Goal: Contribute content: Add original content to the website for others to see

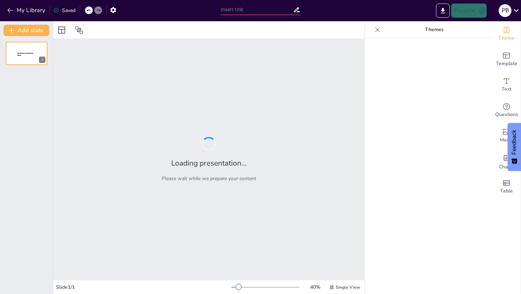
type input "Empowering Maharashtra's Youth: Catalysts for Sustainable Development Goals"
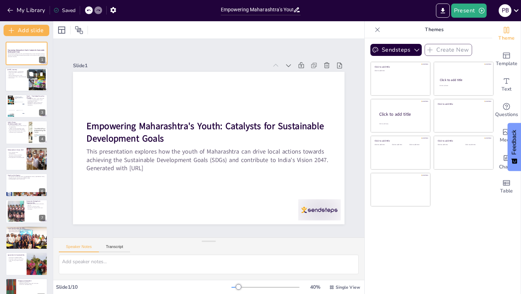
click at [27, 81] on div at bounding box center [26, 80] width 43 height 24
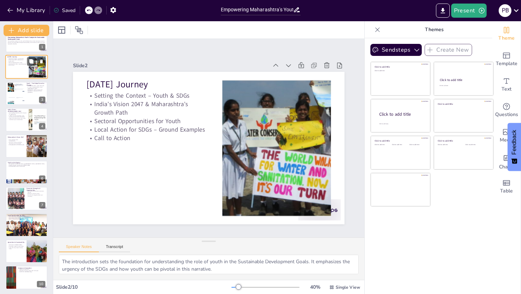
scroll to position [14, 0]
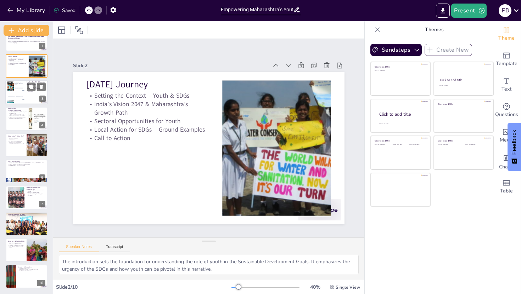
click at [18, 93] on div at bounding box center [15, 92] width 17 height 23
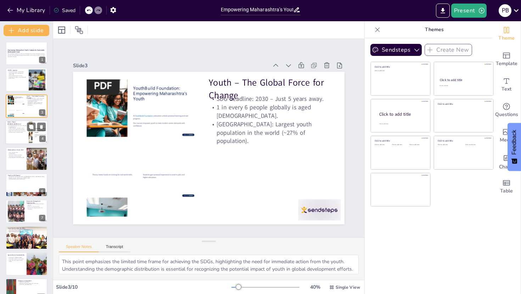
click at [18, 129] on p "3 Pillars: Economic prosperity, social inclusion, environmental sustainability." at bounding box center [16, 129] width 19 height 2
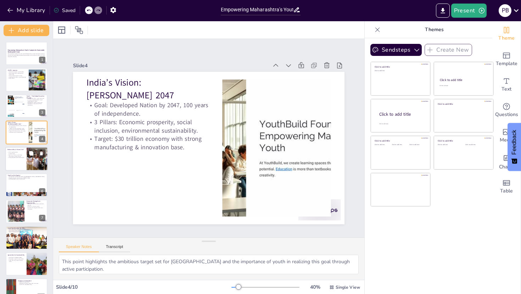
click at [21, 161] on div at bounding box center [26, 159] width 43 height 24
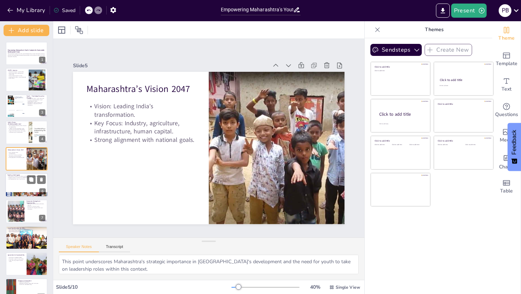
click at [24, 179] on p "Skill development hubs in each district." at bounding box center [26, 179] width 38 height 1
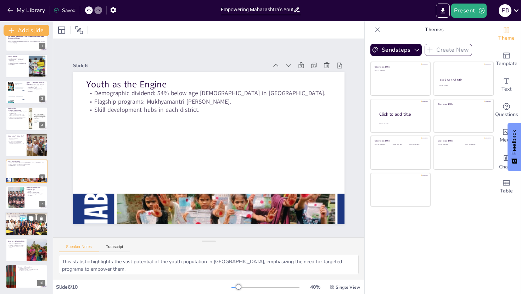
click at [21, 218] on p "SDG 9 (Innovation): Rural tech labs." at bounding box center [26, 218] width 38 height 1
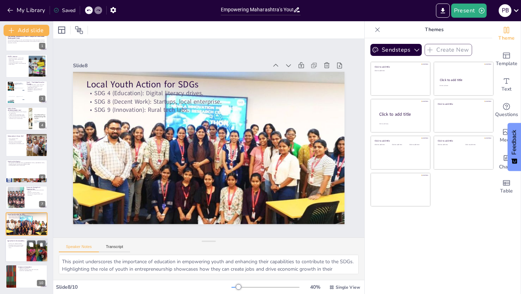
click at [21, 244] on p "Mukhyamantri [PERSON_NAME]." at bounding box center [15, 243] width 17 height 1
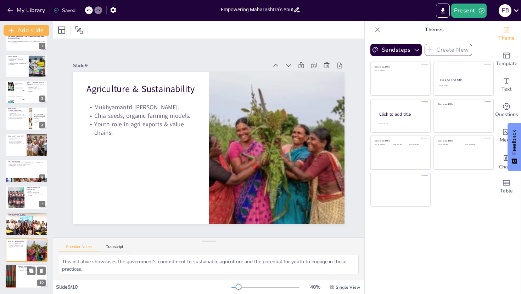
click at [26, 271] on p "Youth in EV, renewable energy." at bounding box center [32, 270] width 28 height 1
type textarea "This point highlights the importance of technological advancement in the MSME s…"
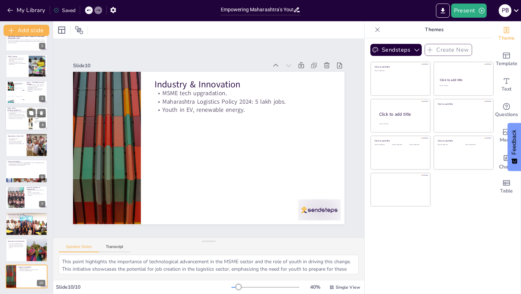
scroll to position [0, 0]
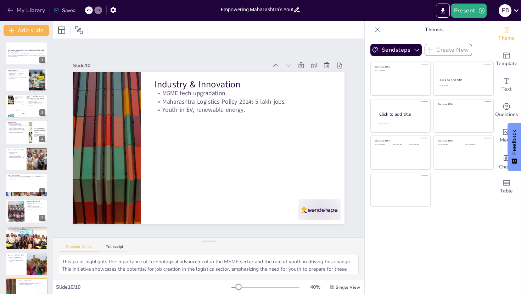
click at [15, 11] on button "My Library" at bounding box center [26, 10] width 43 height 11
